Goal: Information Seeking & Learning: Learn about a topic

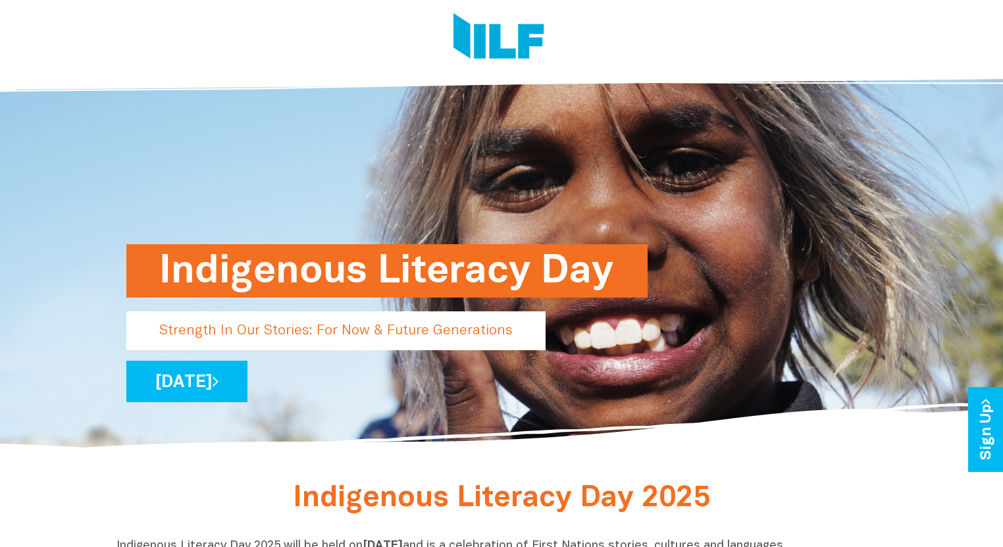
click at [927, 216] on img at bounding box center [501, 257] width 1003 height 390
click at [248, 381] on link "[DATE]" at bounding box center [186, 381] width 121 height 41
click at [488, 275] on h1 "Indigenous Literacy Day" at bounding box center [387, 270] width 456 height 53
